Goal: Task Accomplishment & Management: Manage account settings

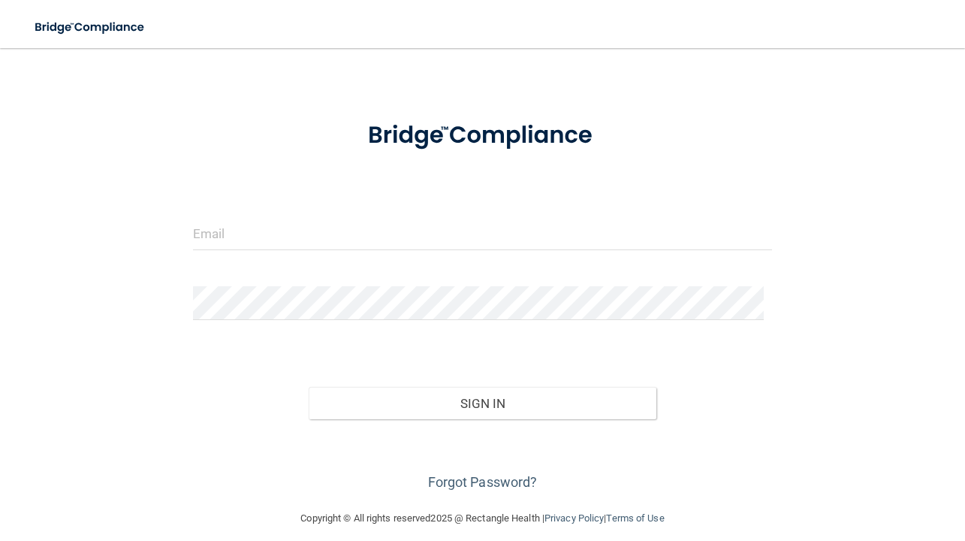
scroll to position [44, 0]
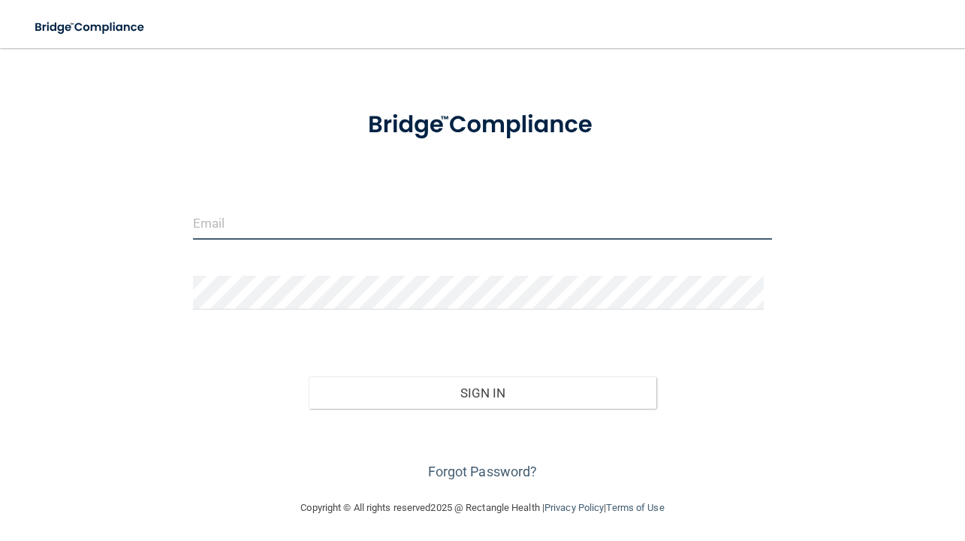
click at [333, 231] on input "email" at bounding box center [482, 223] width 579 height 34
type input "[EMAIL_ADDRESS][DOMAIN_NAME]"
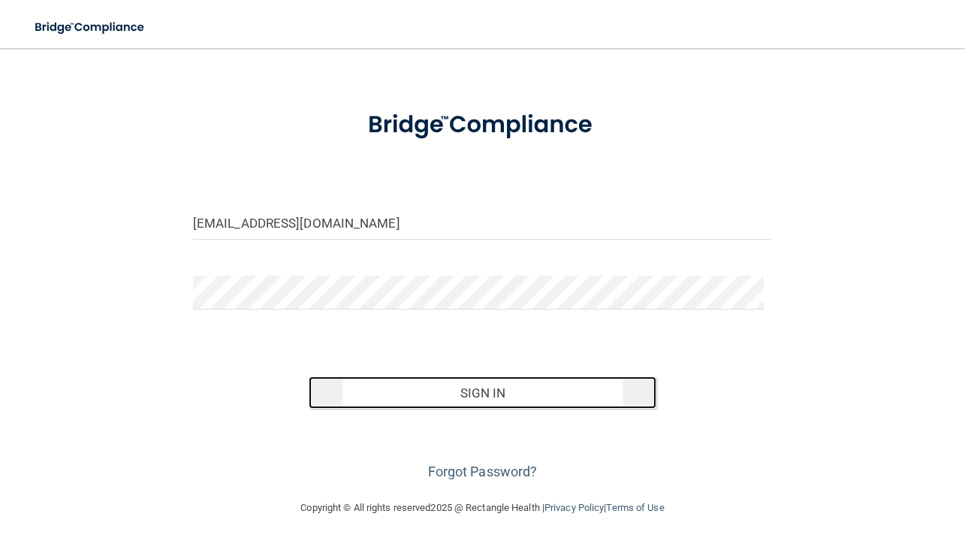
click at [486, 395] on button "Sign In" at bounding box center [483, 392] width 348 height 33
click at [468, 388] on button "Sign In" at bounding box center [483, 392] width 348 height 33
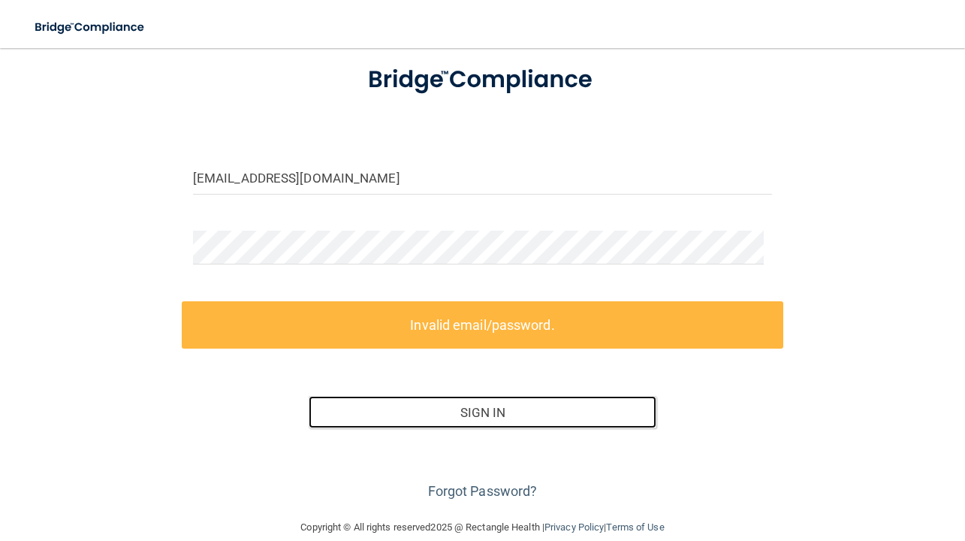
scroll to position [109, 0]
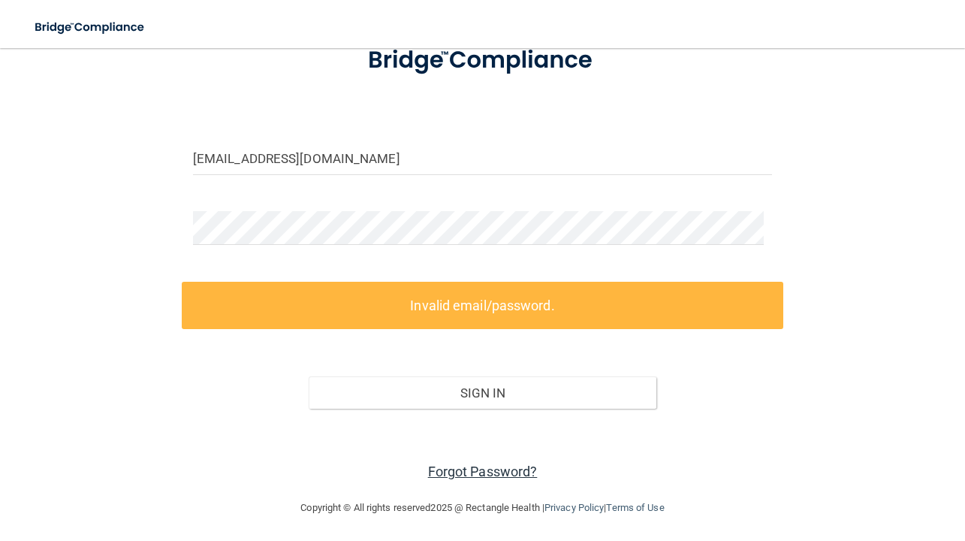
click at [459, 476] on link "Forgot Password?" at bounding box center [483, 471] width 110 height 16
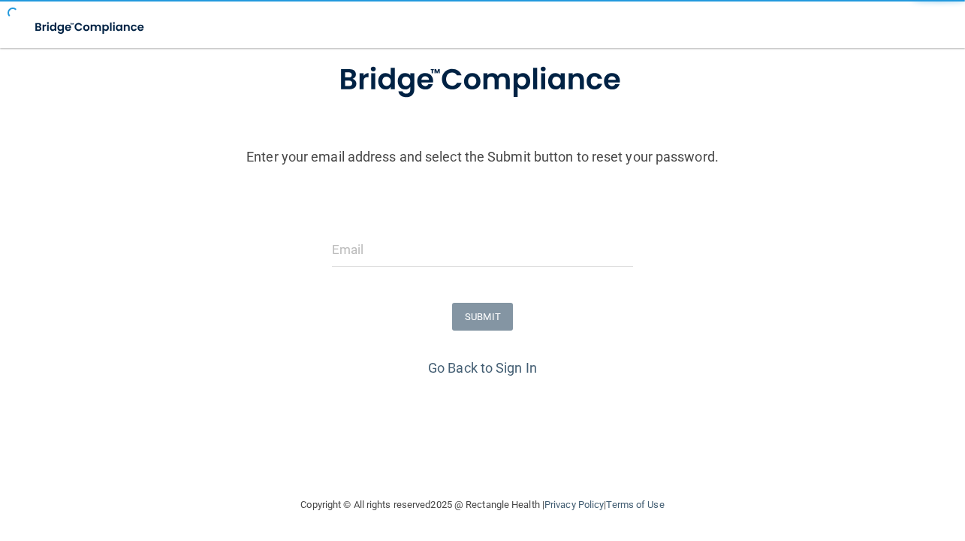
scroll to position [95, 0]
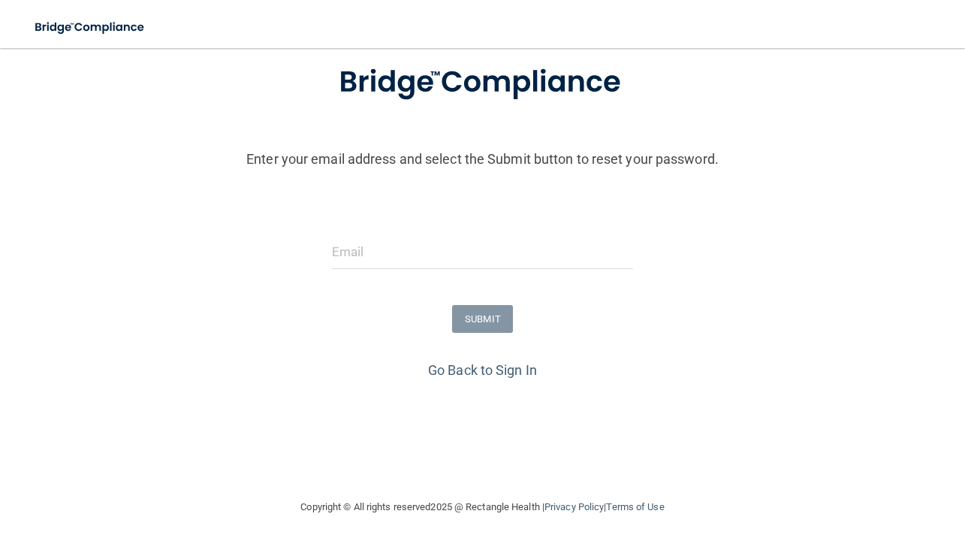
click at [803, 316] on div "SUBMIT" at bounding box center [482, 319] width 972 height 28
click at [386, 254] on input "email" at bounding box center [483, 252] width 302 height 34
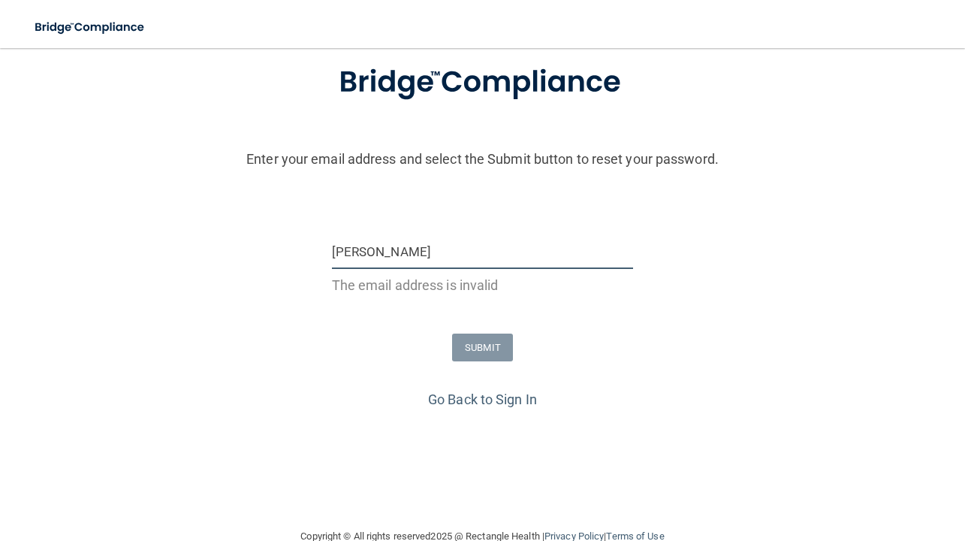
type input "[EMAIL_ADDRESS][DOMAIN_NAME]"
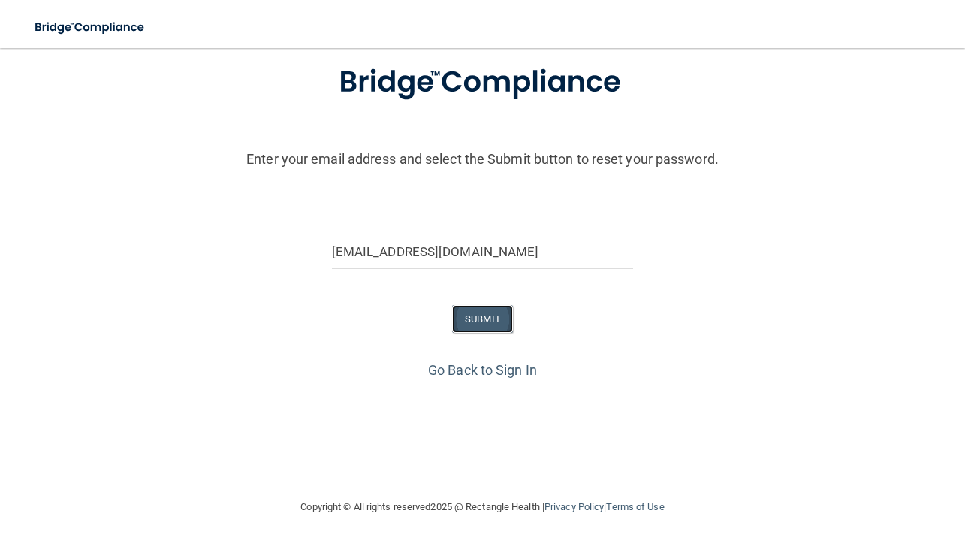
click at [468, 318] on button "SUBMIT" at bounding box center [482, 319] width 61 height 28
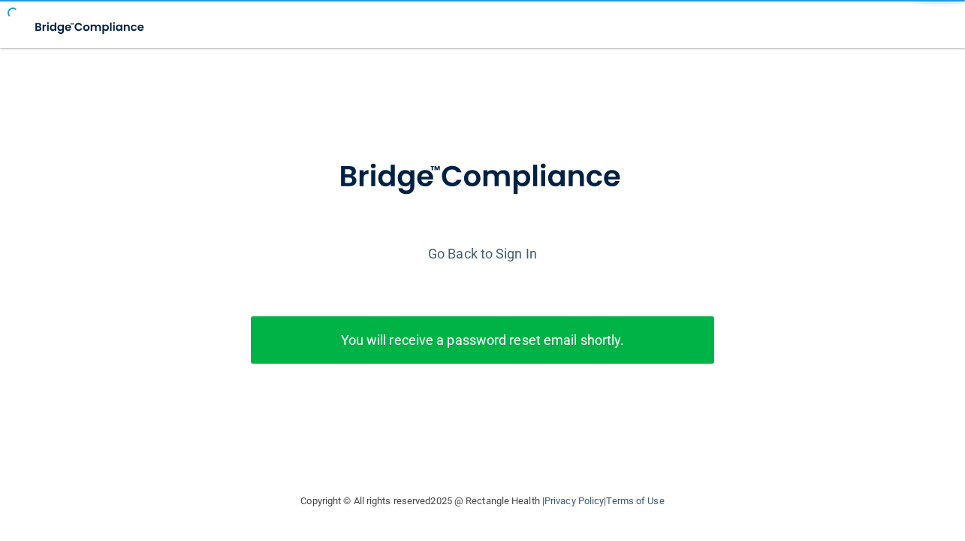
scroll to position [0, 0]
